Goal: Check status

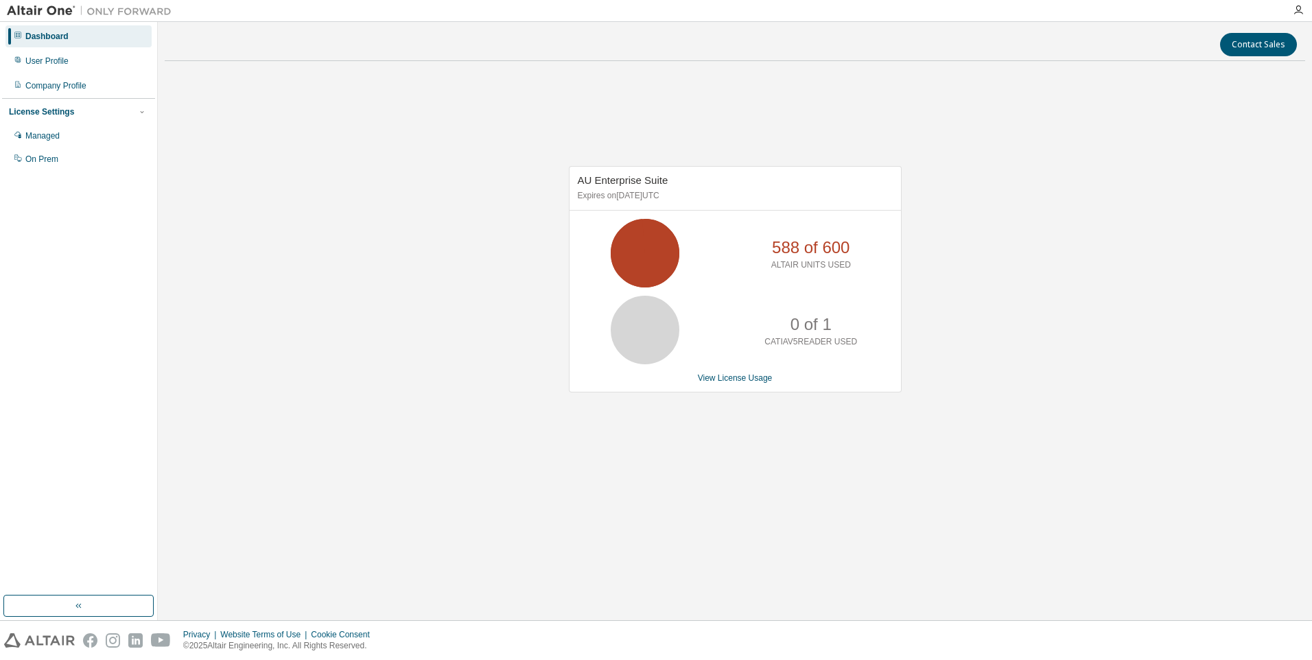
click at [858, 486] on div "AU Enterprise Suite Expires on [DATE] UTC 588 of 600 ALTAIR UNITS USED 0 of 1 C…" at bounding box center [735, 286] width 1141 height 429
drag, startPoint x: 776, startPoint y: 248, endPoint x: 843, endPoint y: 246, distance: 66.6
click at [843, 246] on p "567 of 600" at bounding box center [811, 247] width 78 height 23
drag, startPoint x: 843, startPoint y: 246, endPoint x: 803, endPoint y: 243, distance: 40.0
click at [803, 243] on p "567 of 600" at bounding box center [811, 247] width 78 height 23
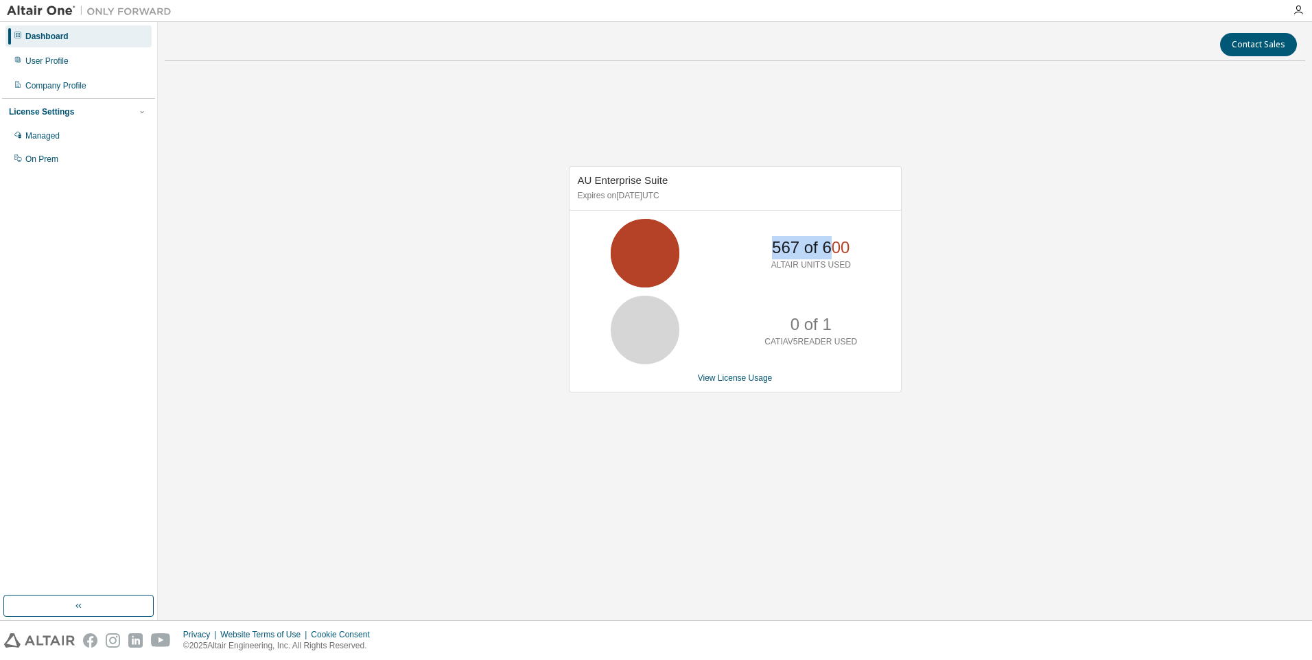
drag, startPoint x: 774, startPoint y: 251, endPoint x: 833, endPoint y: 250, distance: 59.0
click at [833, 250] on p "567 of 600" at bounding box center [811, 247] width 78 height 23
click at [800, 252] on p "567 of 600" at bounding box center [811, 247] width 78 height 23
click at [787, 250] on p "567 of 600" at bounding box center [811, 247] width 78 height 23
drag, startPoint x: 811, startPoint y: 250, endPoint x: 788, endPoint y: 251, distance: 22.7
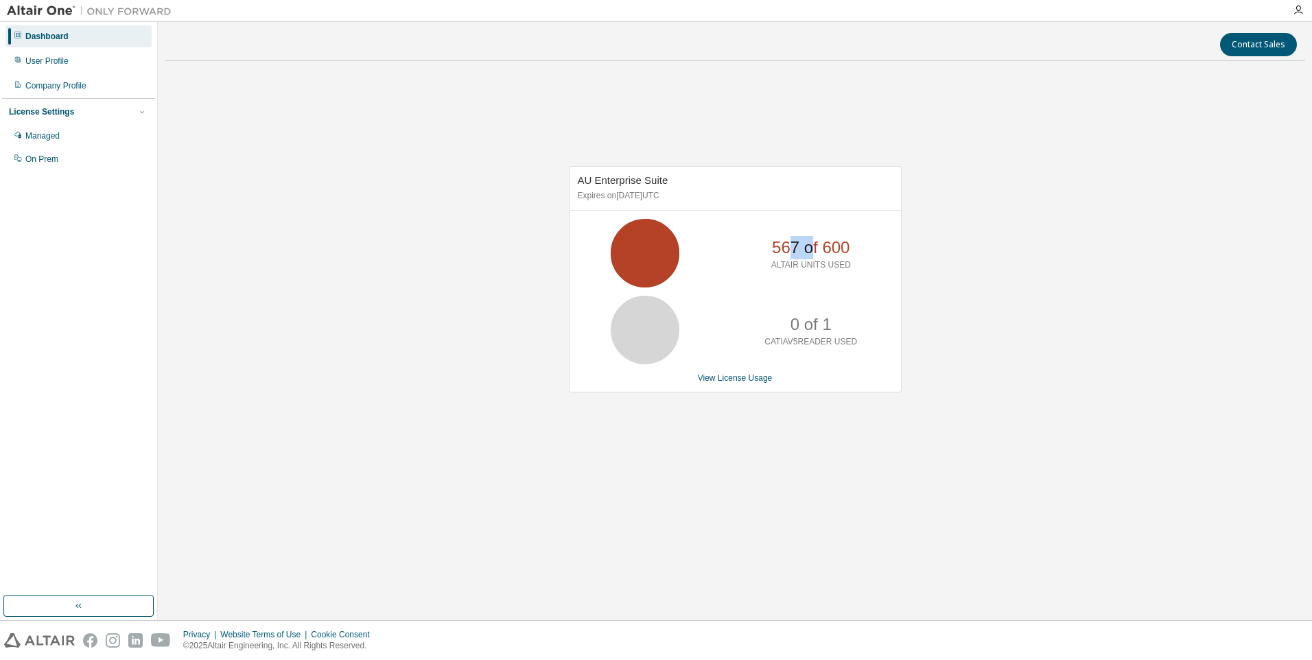
click at [788, 251] on p "567 of 600" at bounding box center [811, 247] width 78 height 23
click at [358, 71] on div "Contact Sales AU Enterprise Suite Expires on [DATE] UTC 567 of 600 ALTAIR UNITS…" at bounding box center [735, 321] width 1141 height 585
